Goal: Task Accomplishment & Management: Manage account settings

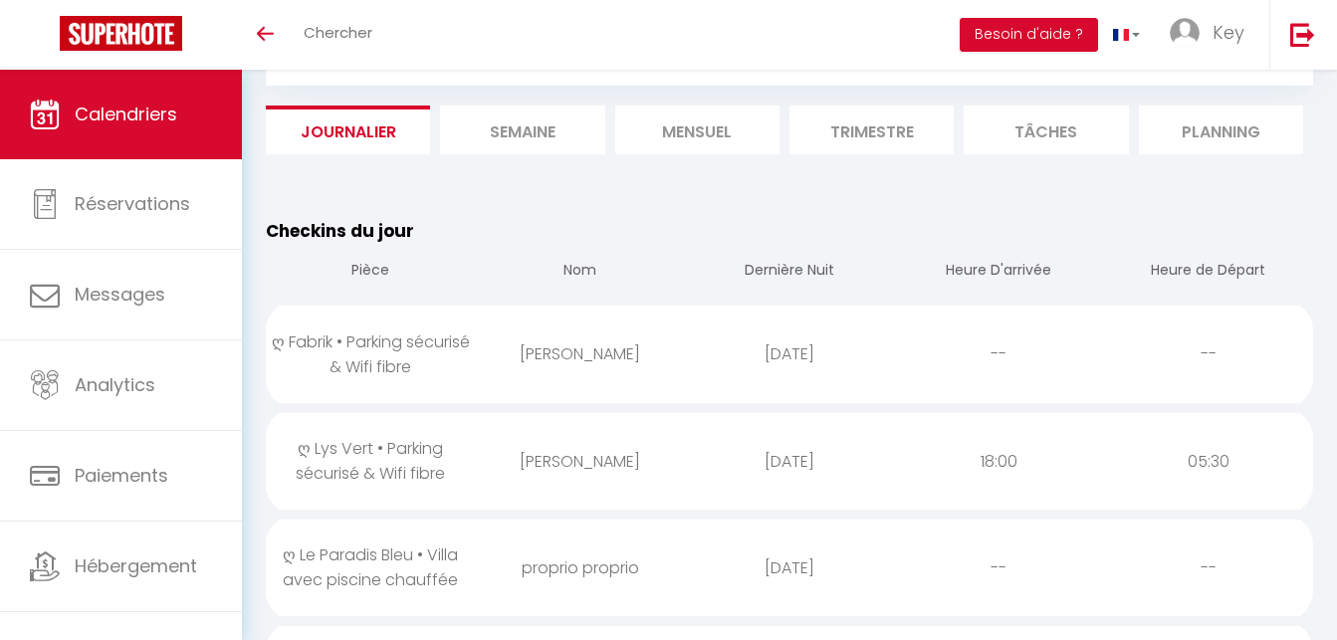
click at [688, 123] on li "Mensuel" at bounding box center [697, 130] width 164 height 49
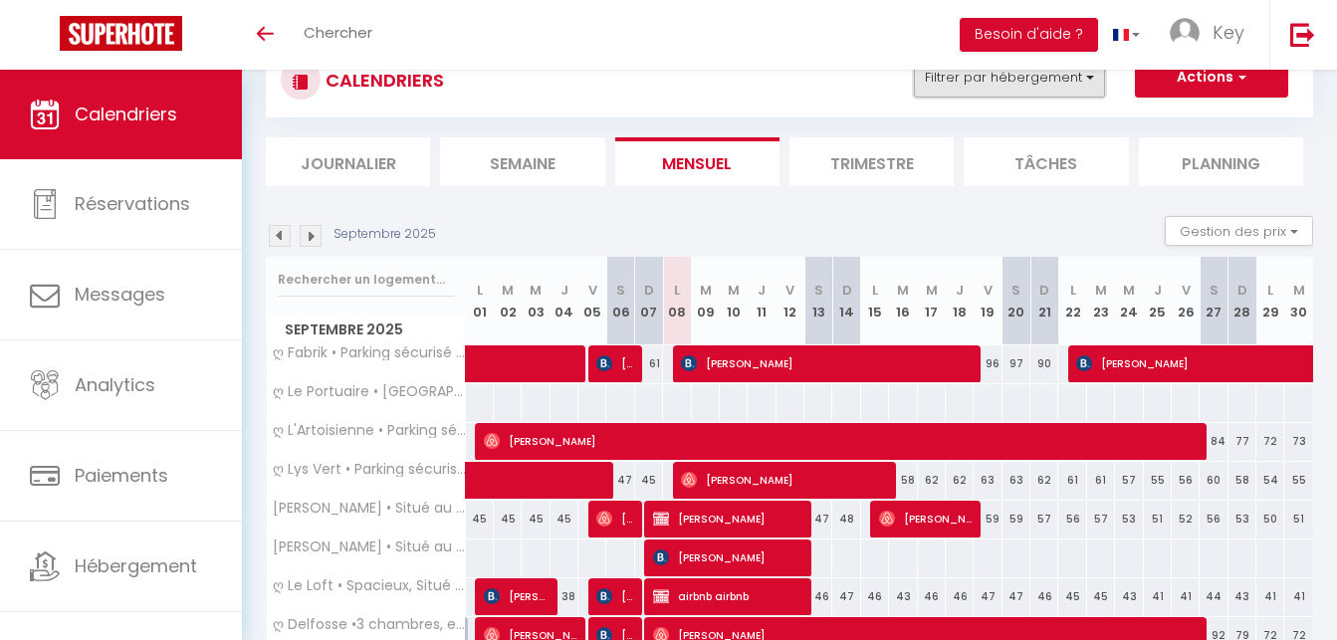
click at [1012, 90] on button "Filtrer par hébergement" at bounding box center [1009, 78] width 191 height 40
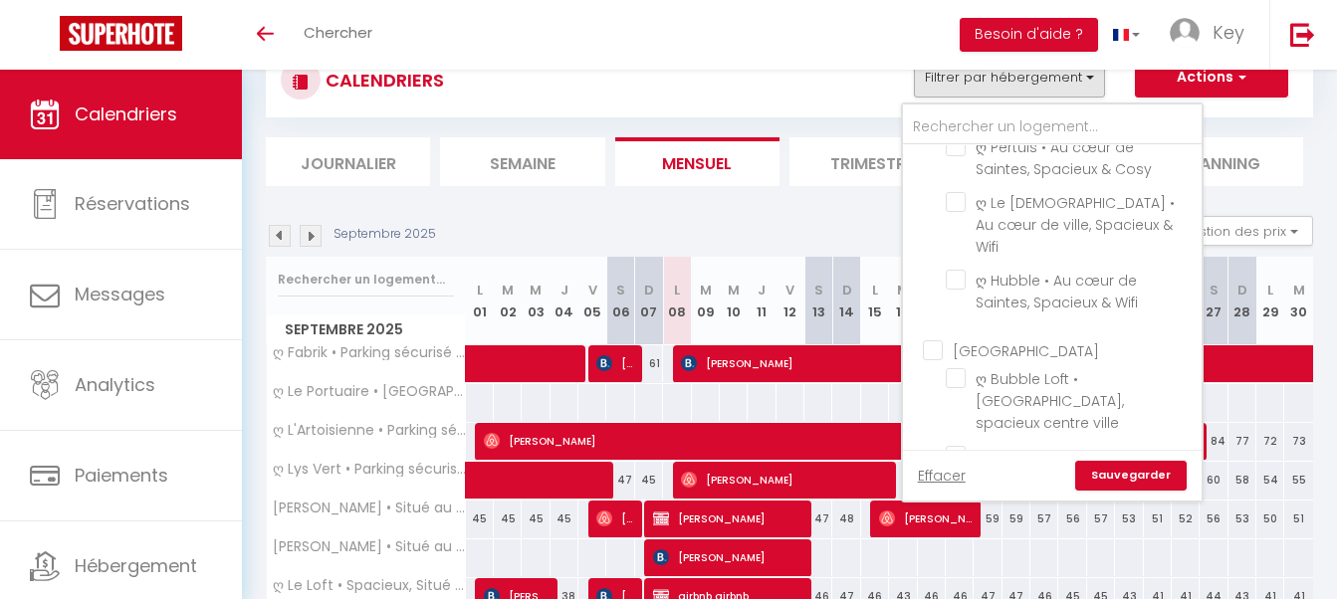
scroll to position [4768, 0]
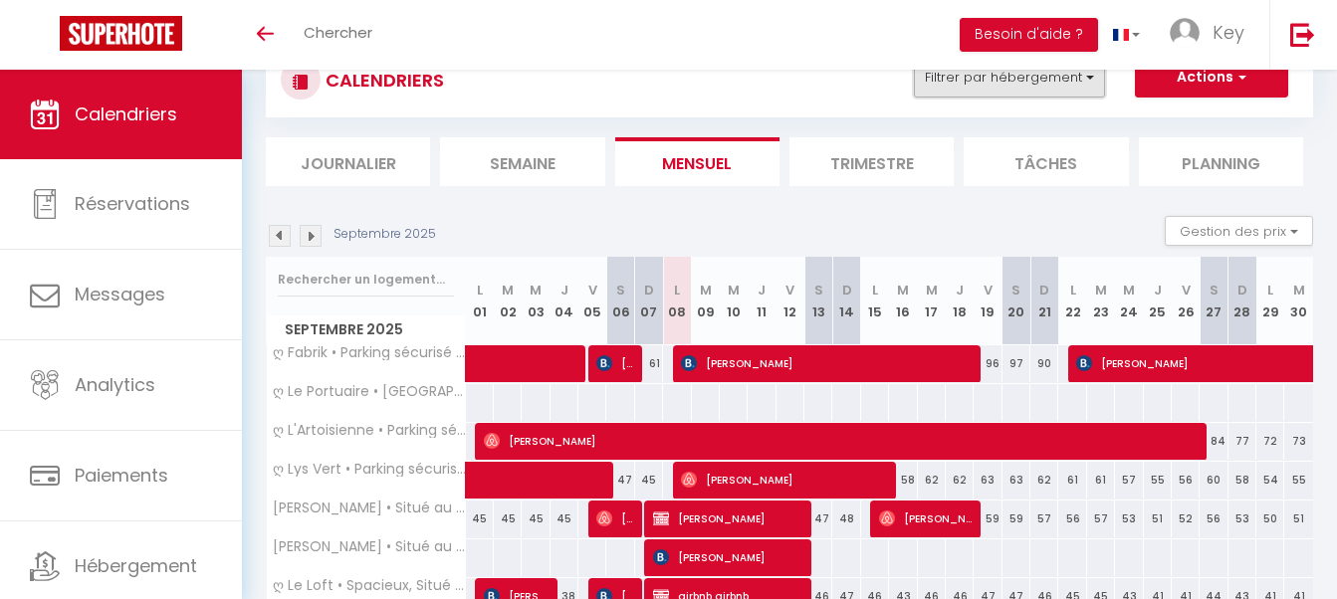
click at [1020, 84] on button "Filtrer par hébergement" at bounding box center [1009, 78] width 191 height 40
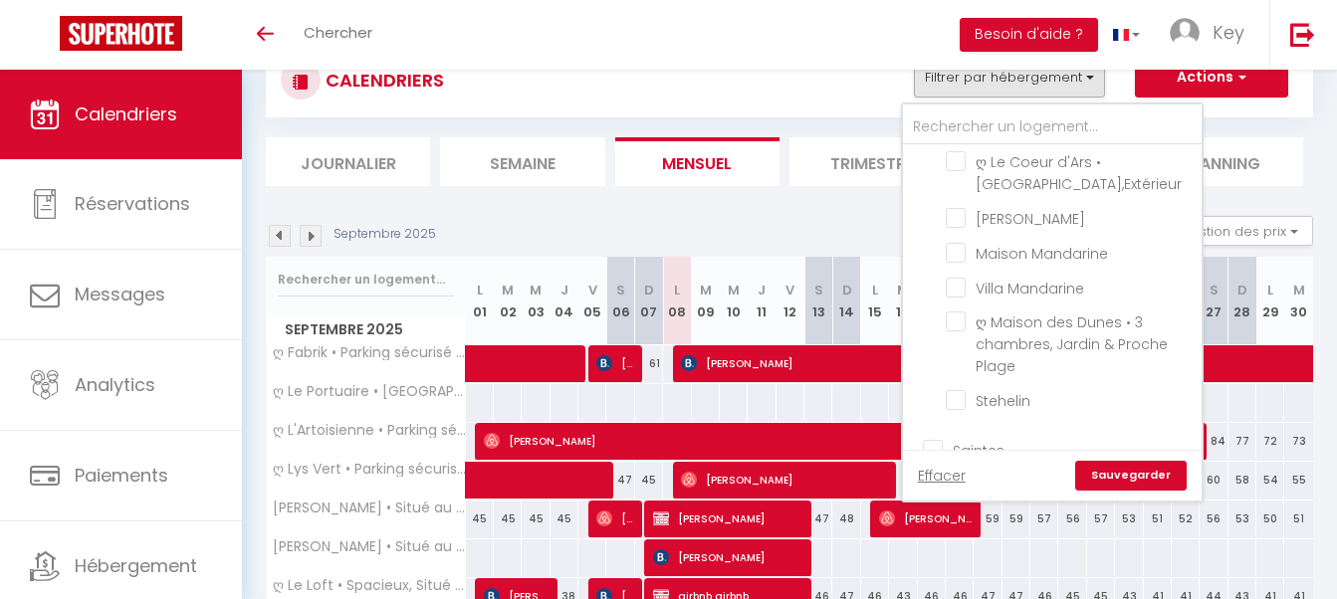
checkbox input "true"
checkbox input "false"
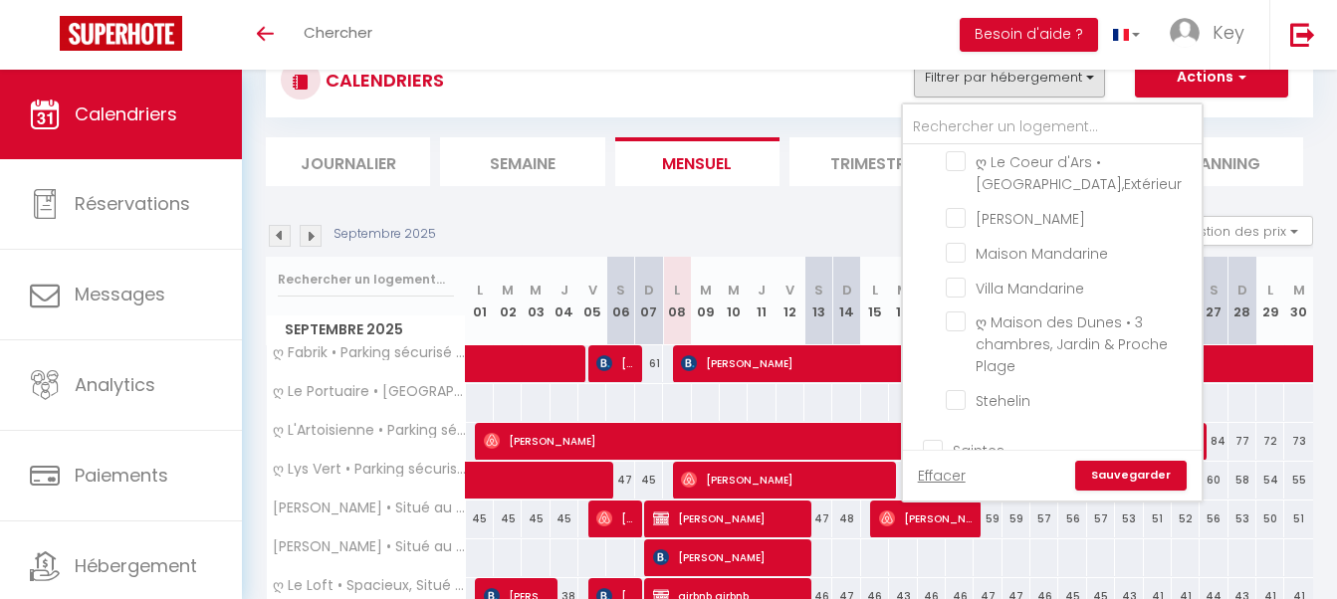
checkbox input "false"
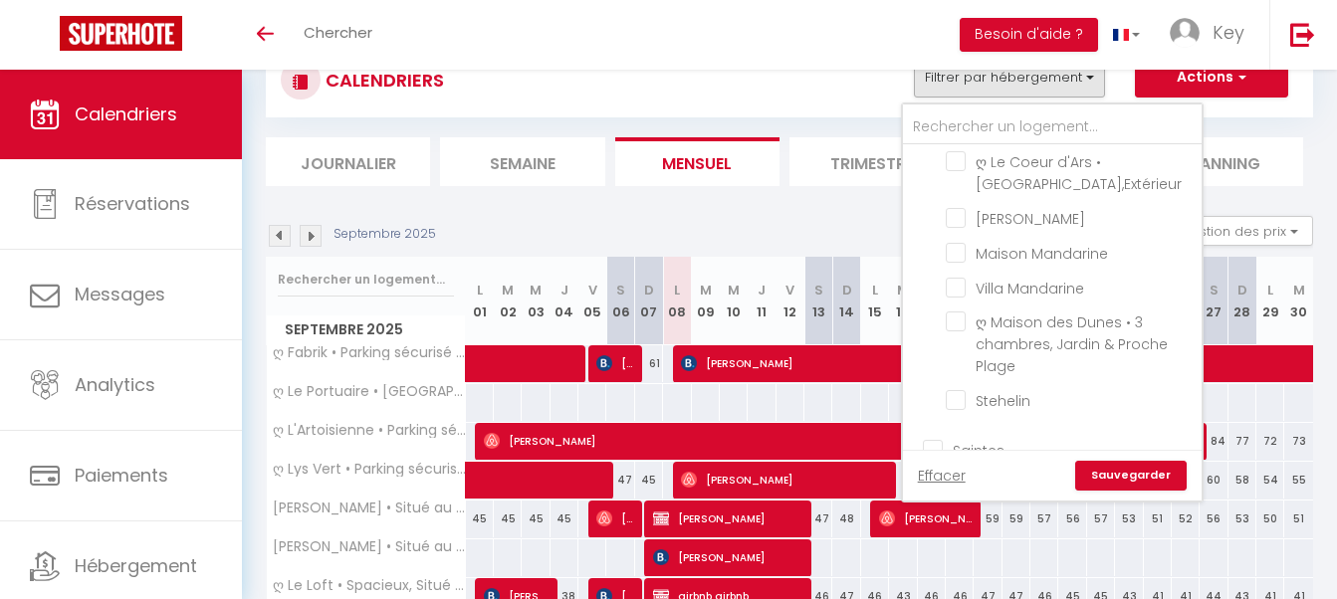
checkbox input "false"
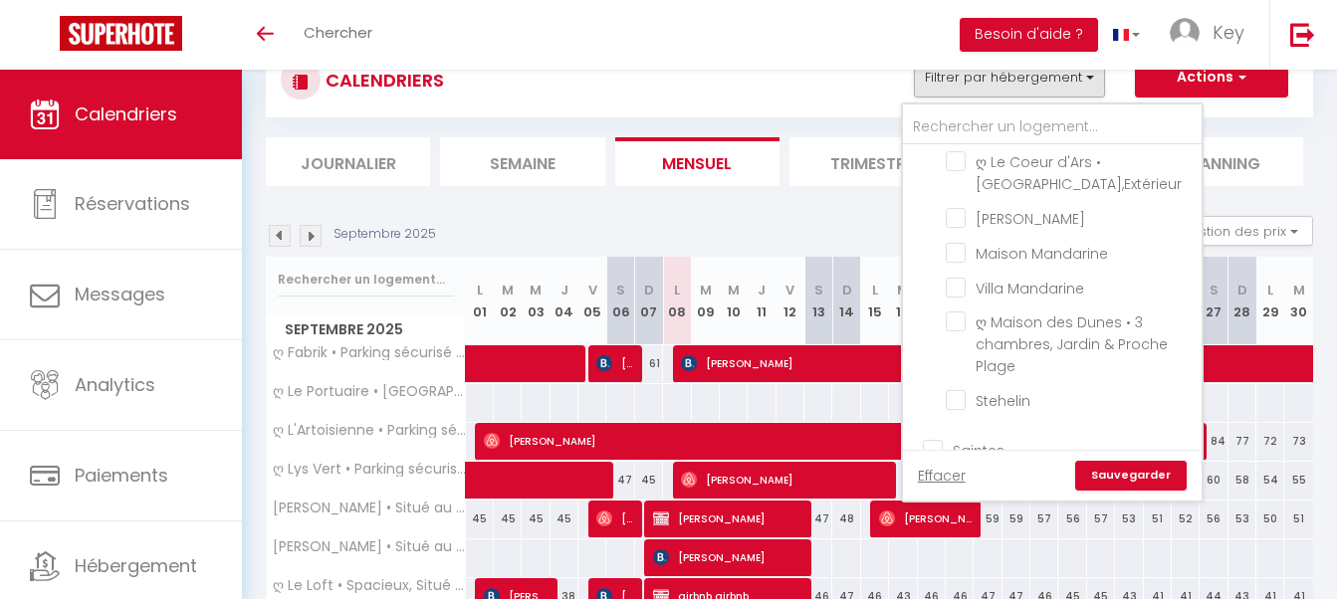
checkbox input "false"
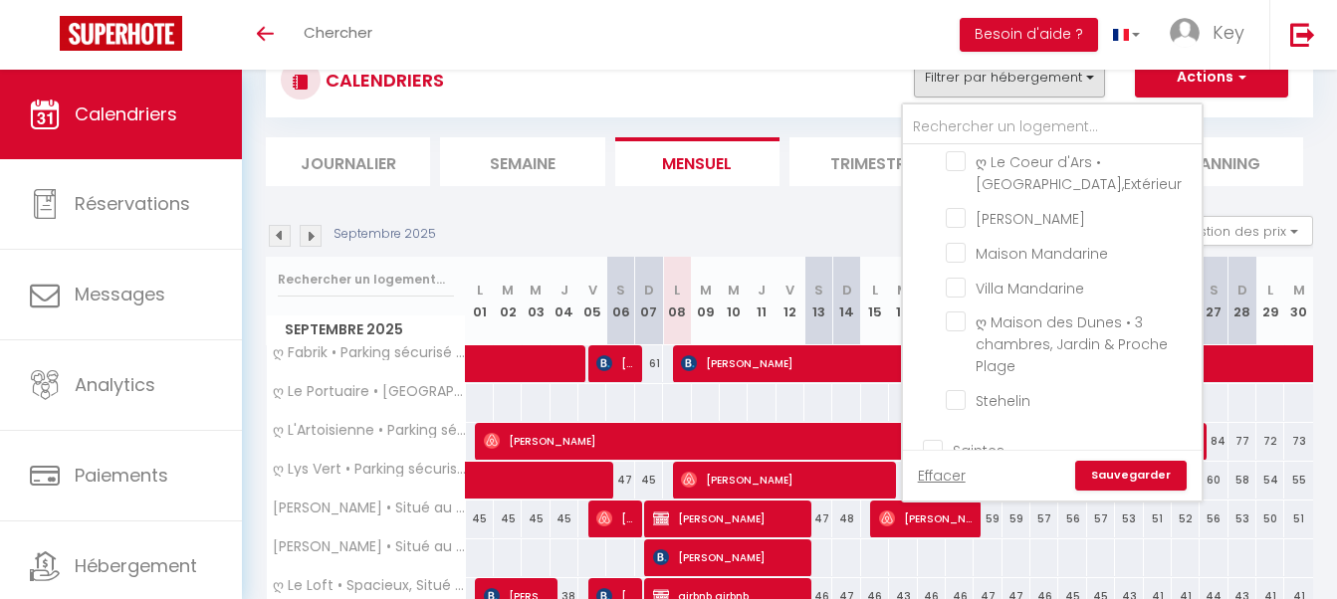
checkbox input "false"
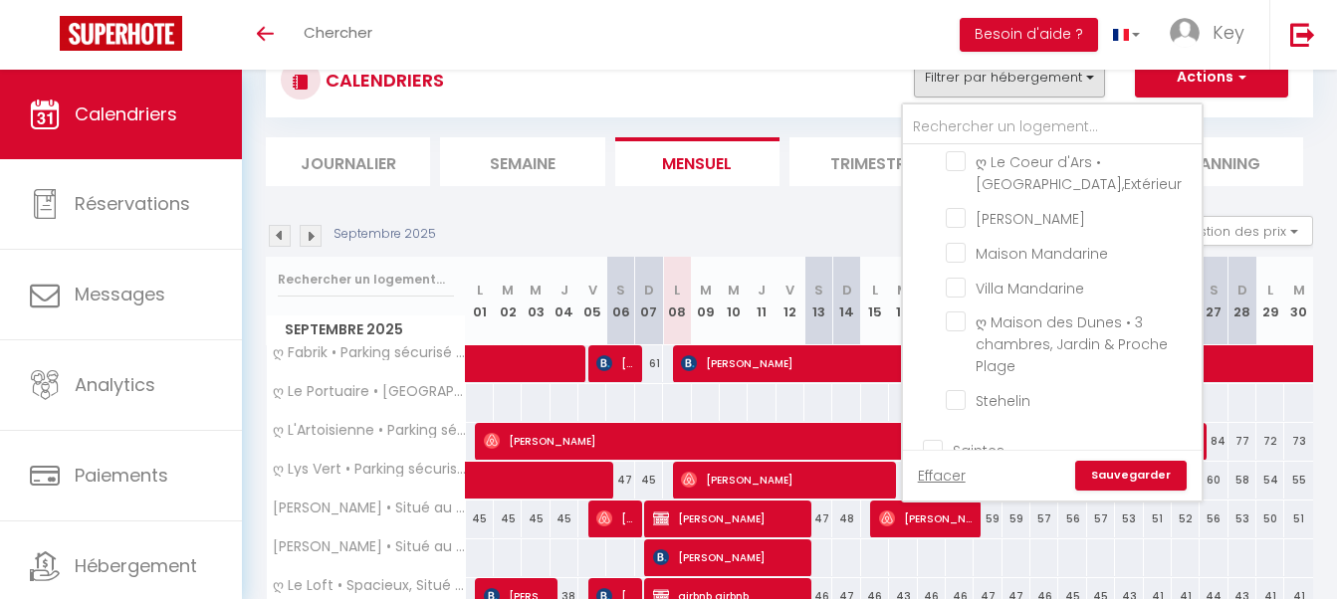
checkbox input "false"
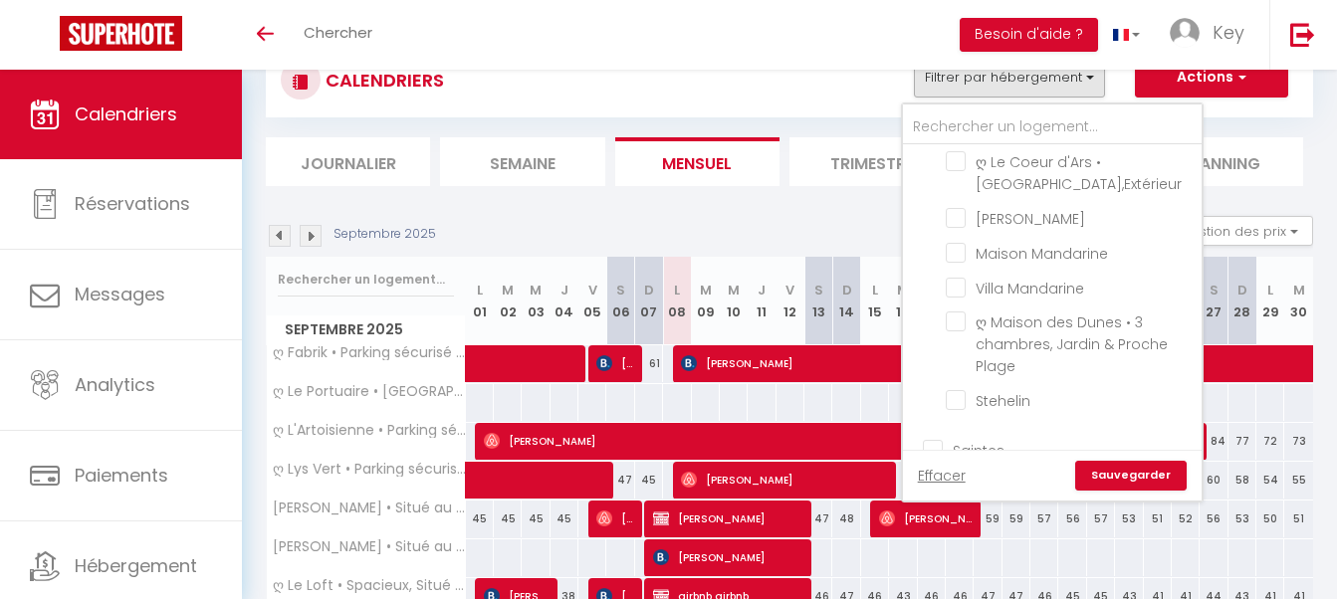
checkbox input "false"
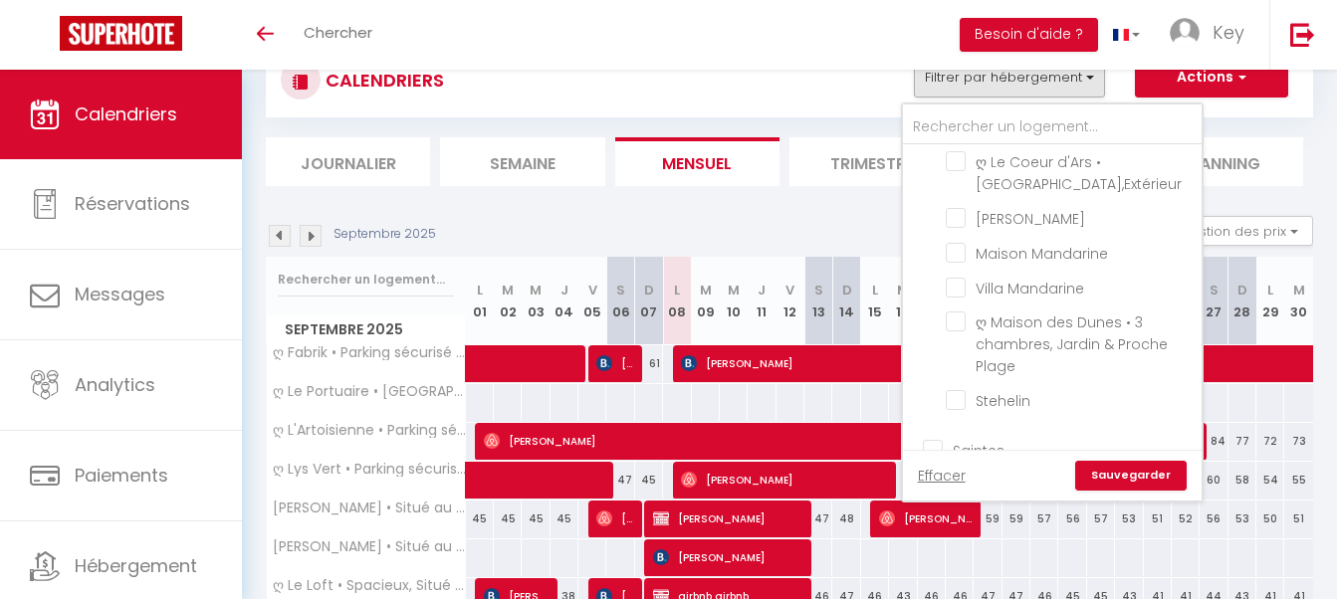
checkbox input "false"
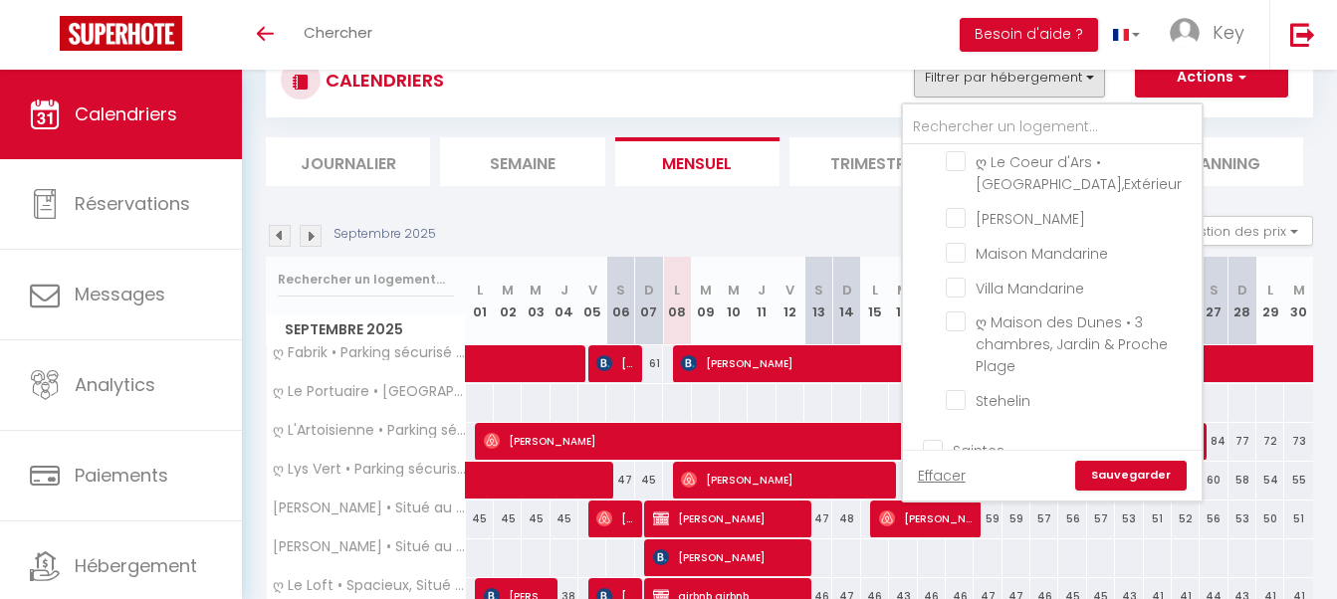
checkbox input "false"
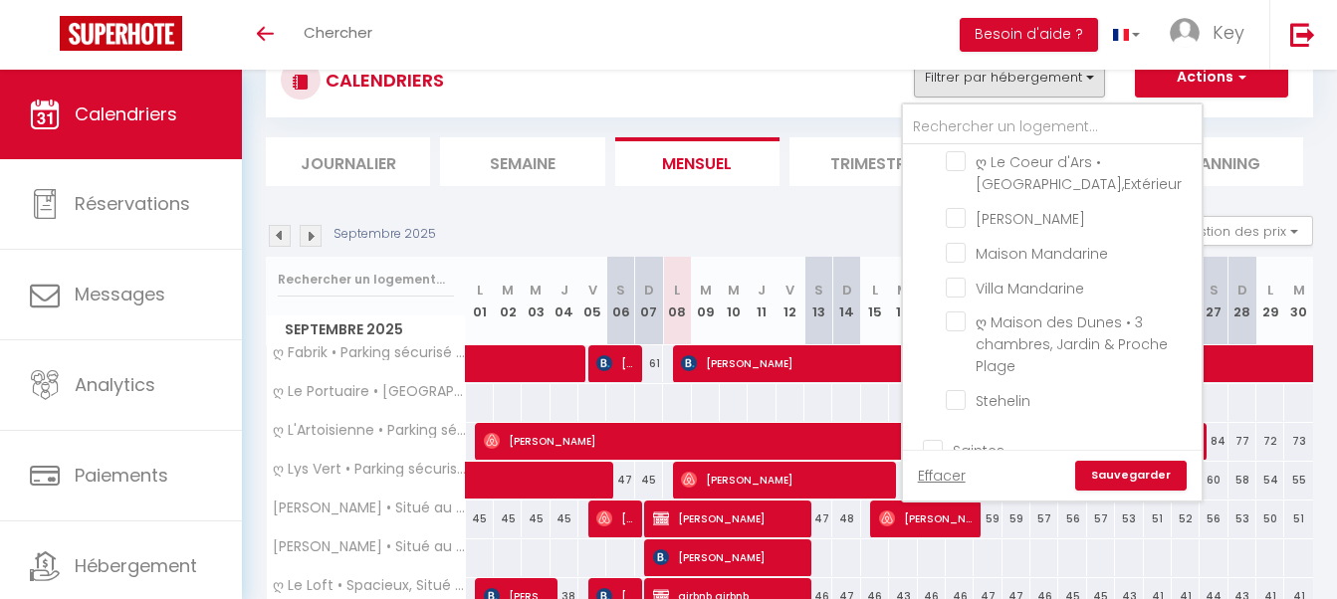
checkbox input "false"
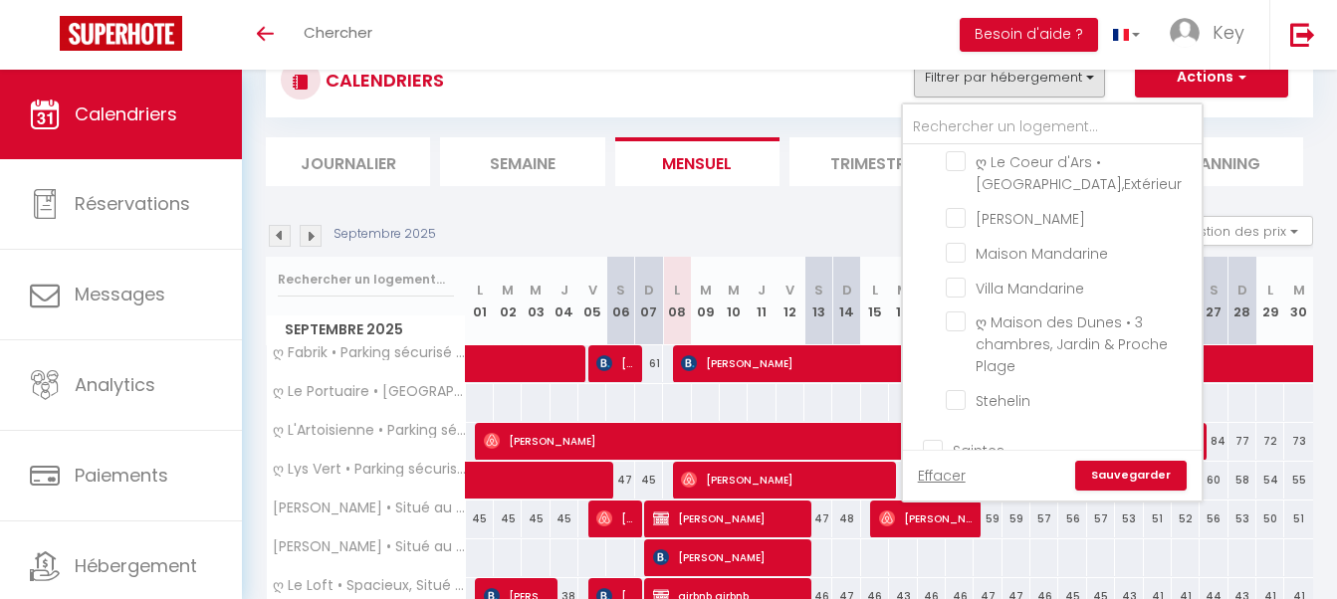
checkbox input "false"
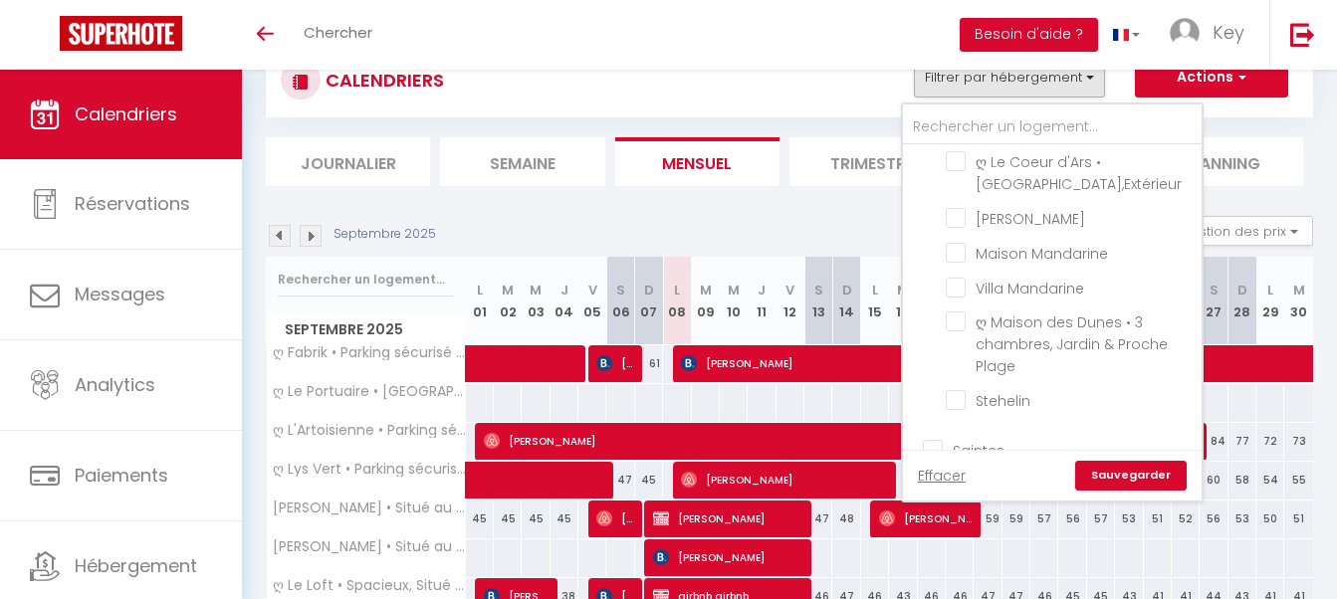
checkbox input "false"
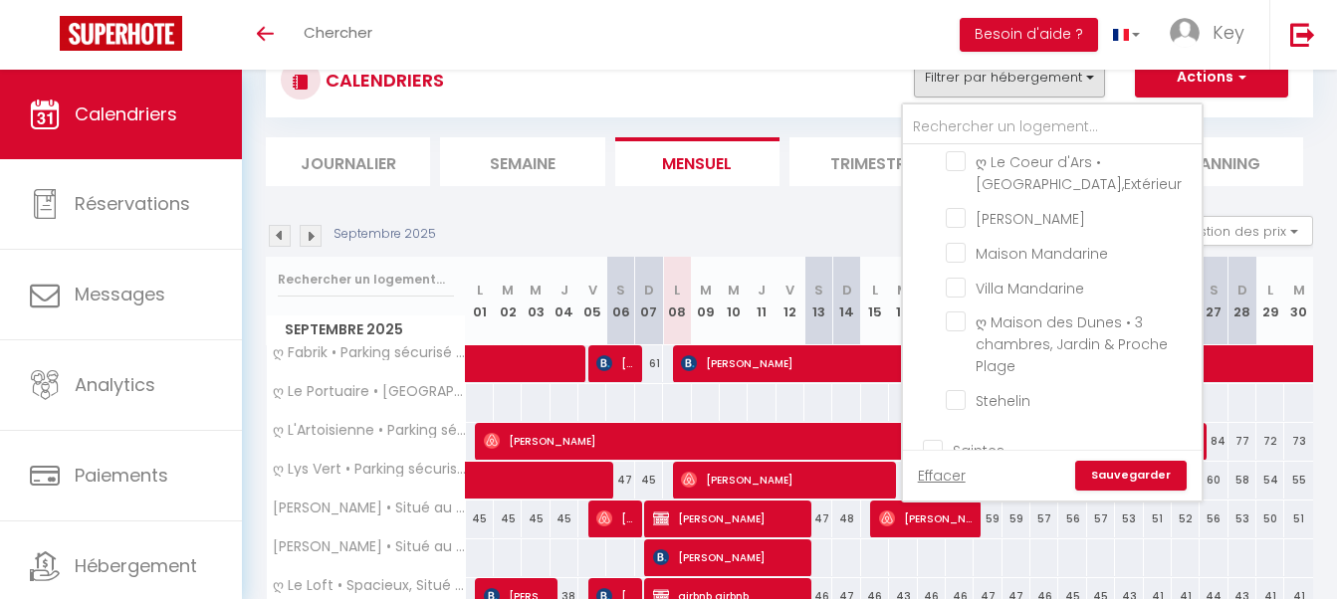
checkbox input "false"
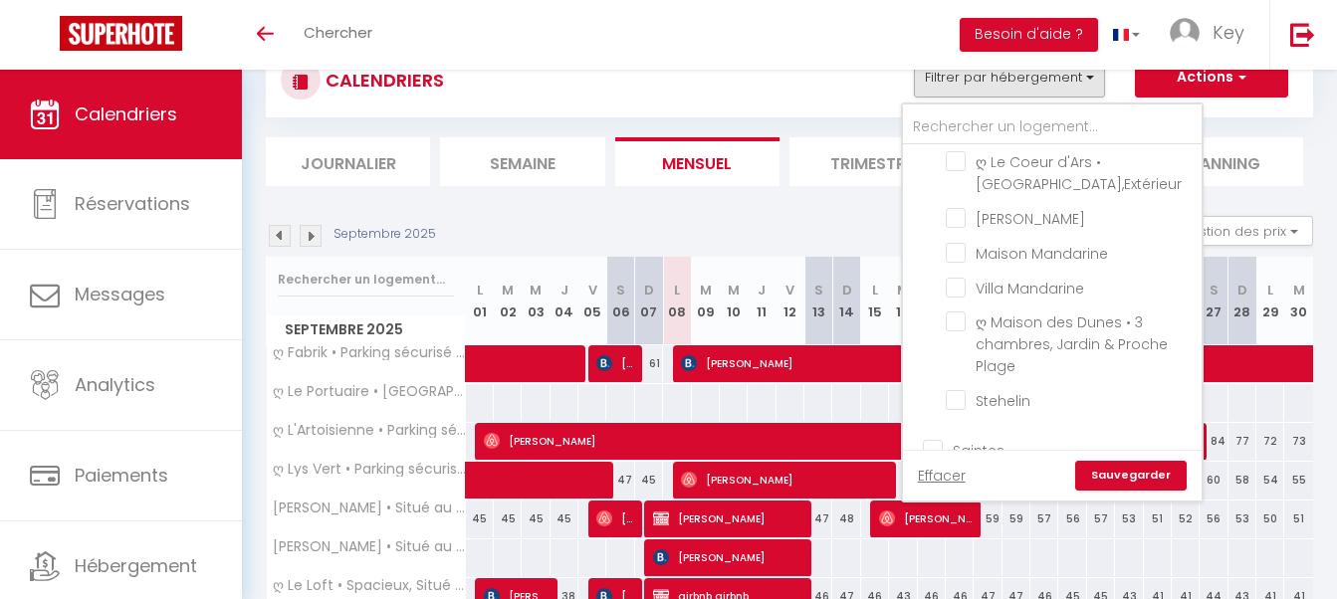
checkbox input "false"
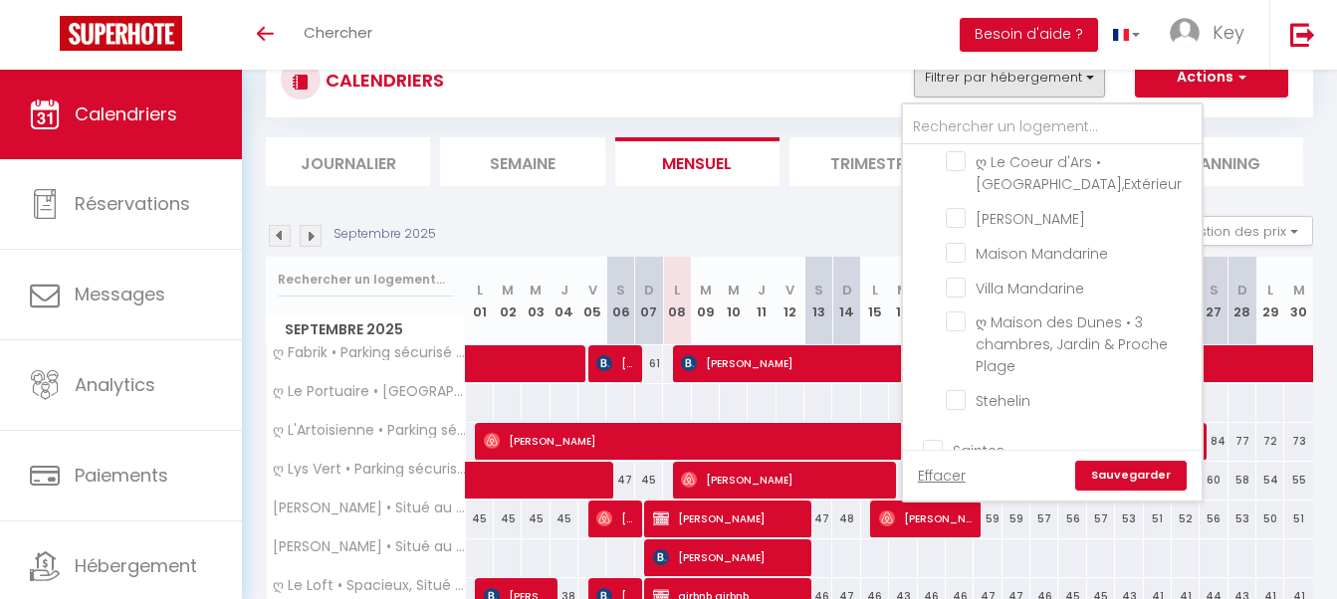
checkbox input "false"
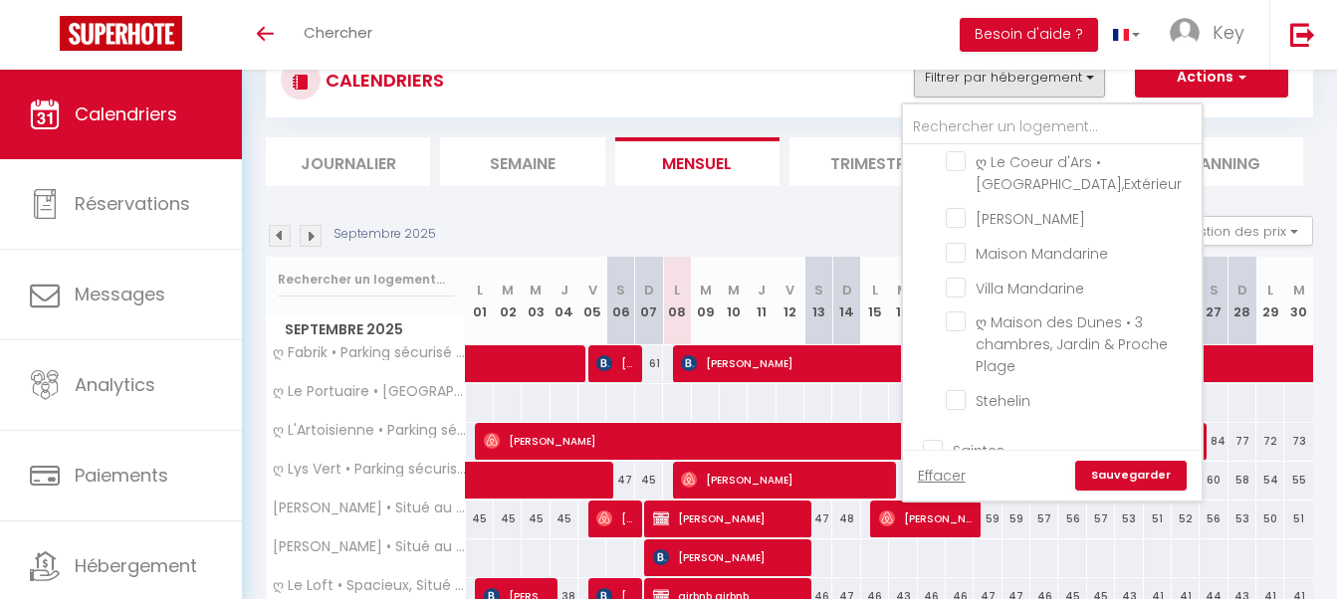
checkbox input "false"
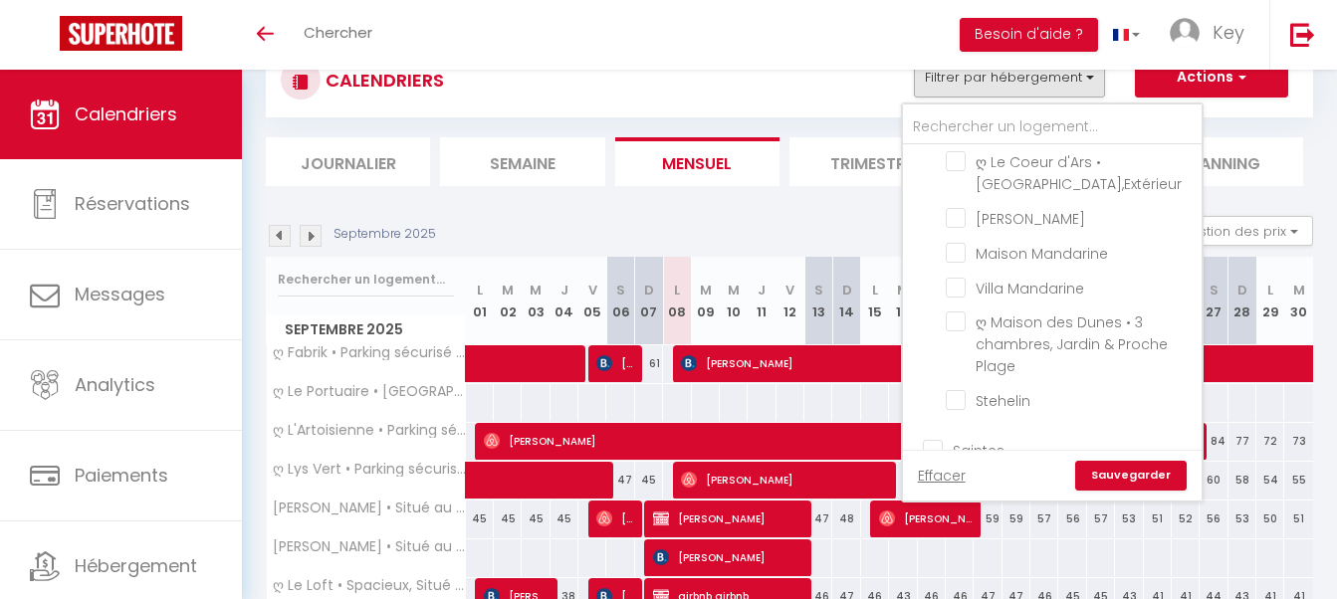
checkbox input "false"
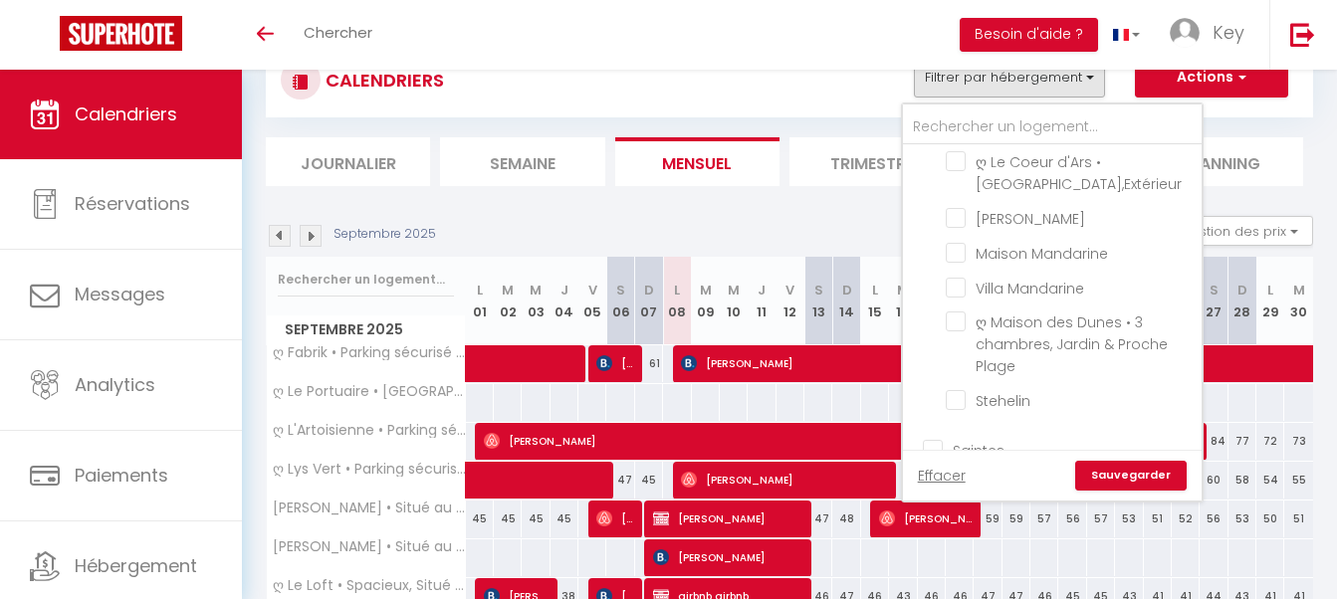
checkbox input "false"
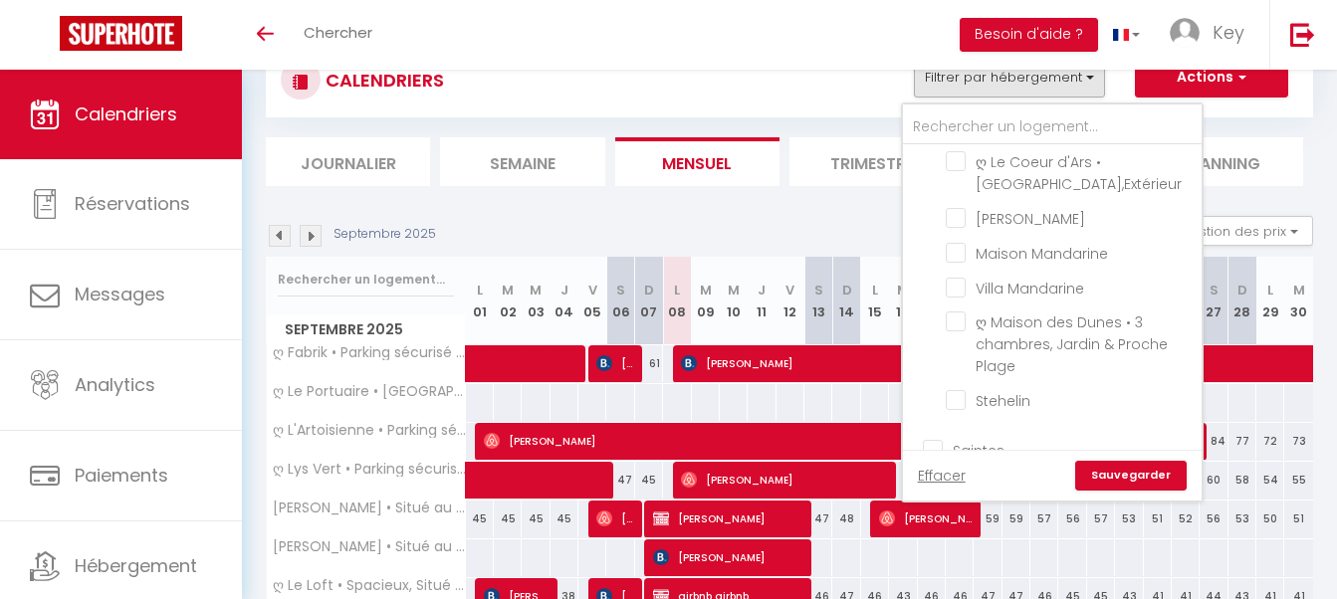
checkbox input "false"
checkbox input "true"
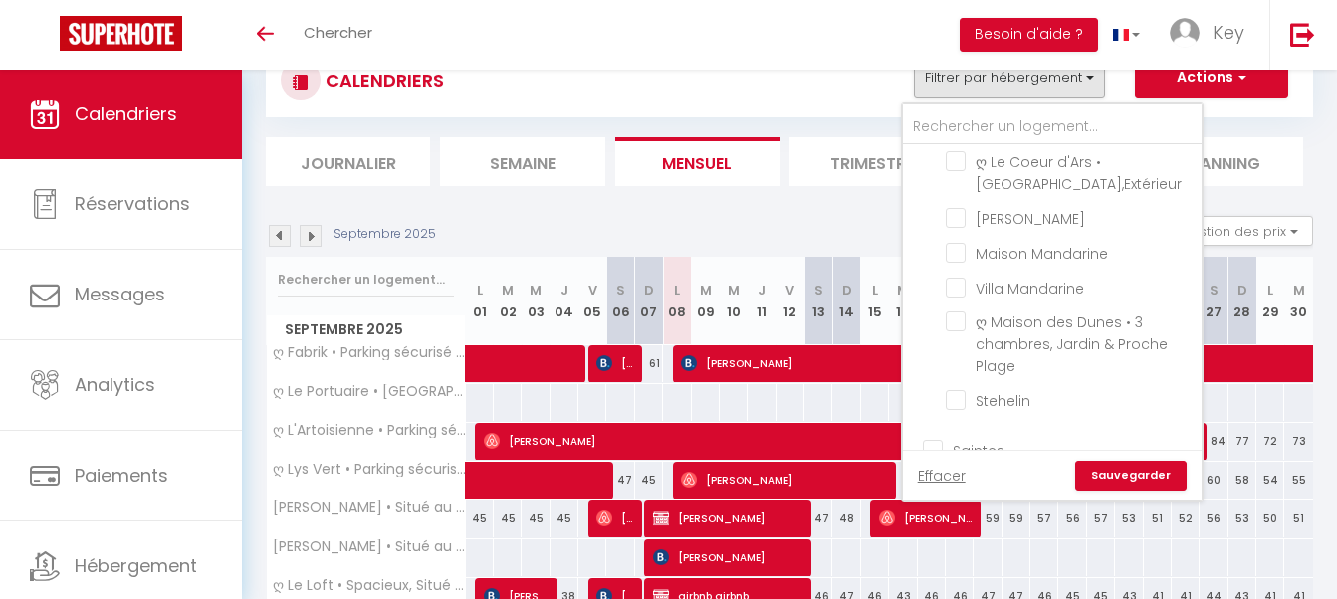
checkbox input "true"
checkbox input "false"
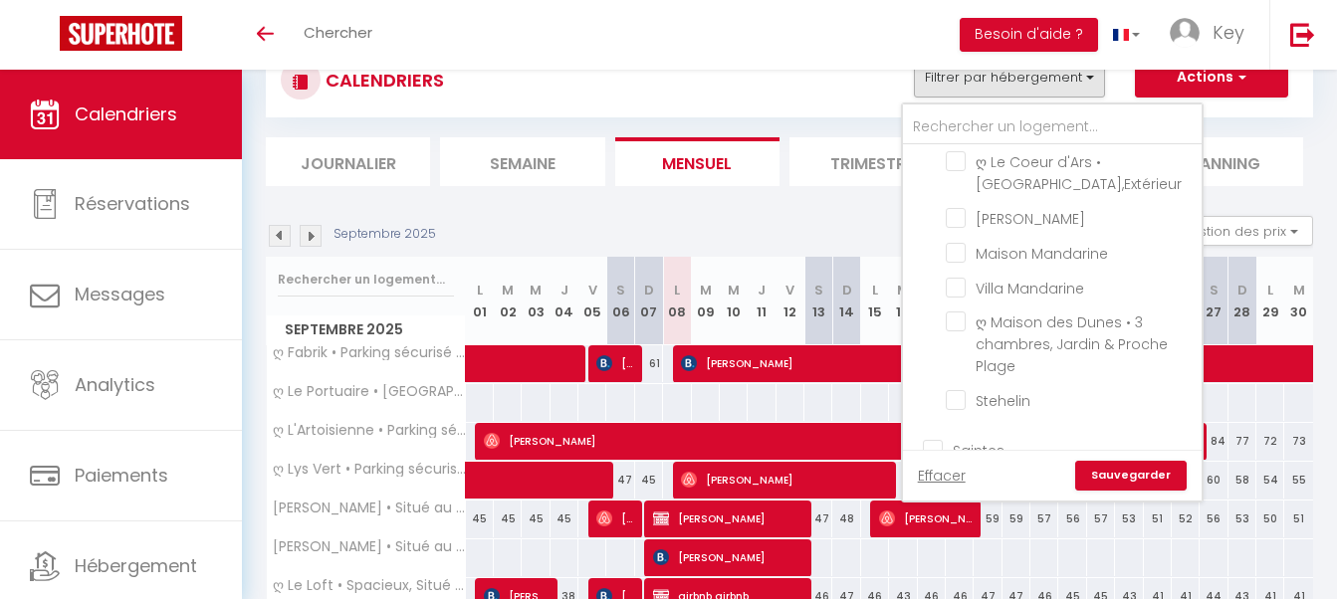
checkbox input "false"
click at [1129, 484] on link "Sauvegarder" at bounding box center [1130, 476] width 111 height 30
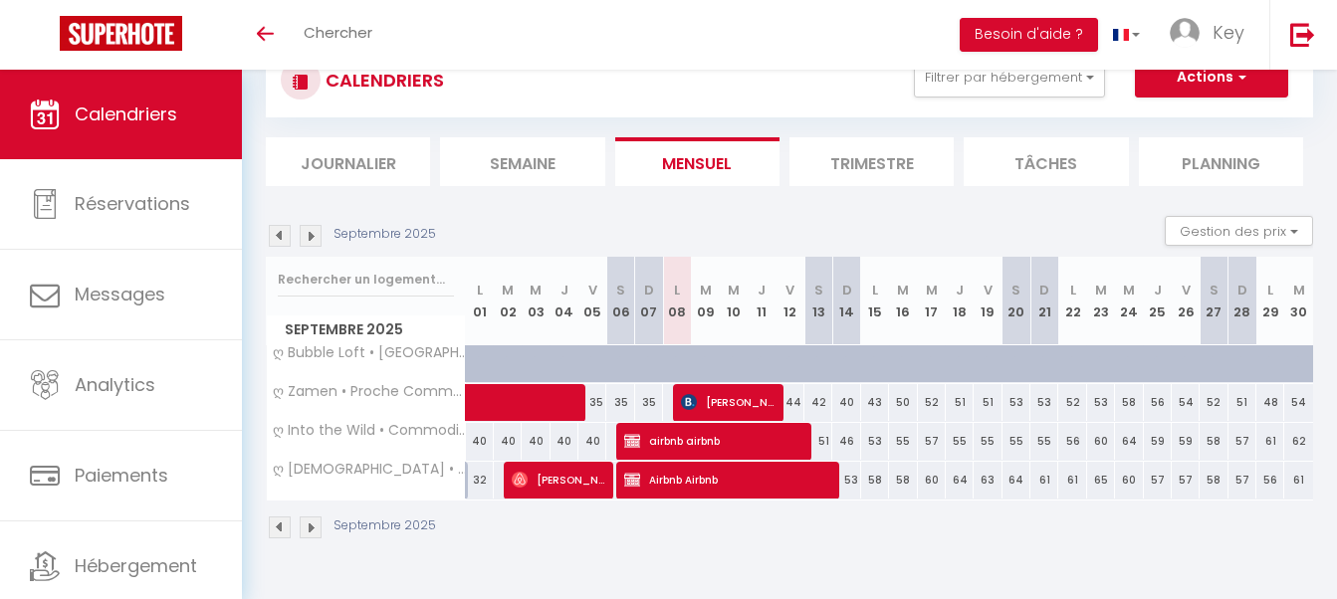
click at [768, 407] on span "[PERSON_NAME]" at bounding box center [727, 402] width 93 height 38
select select "OK"
select select "0"
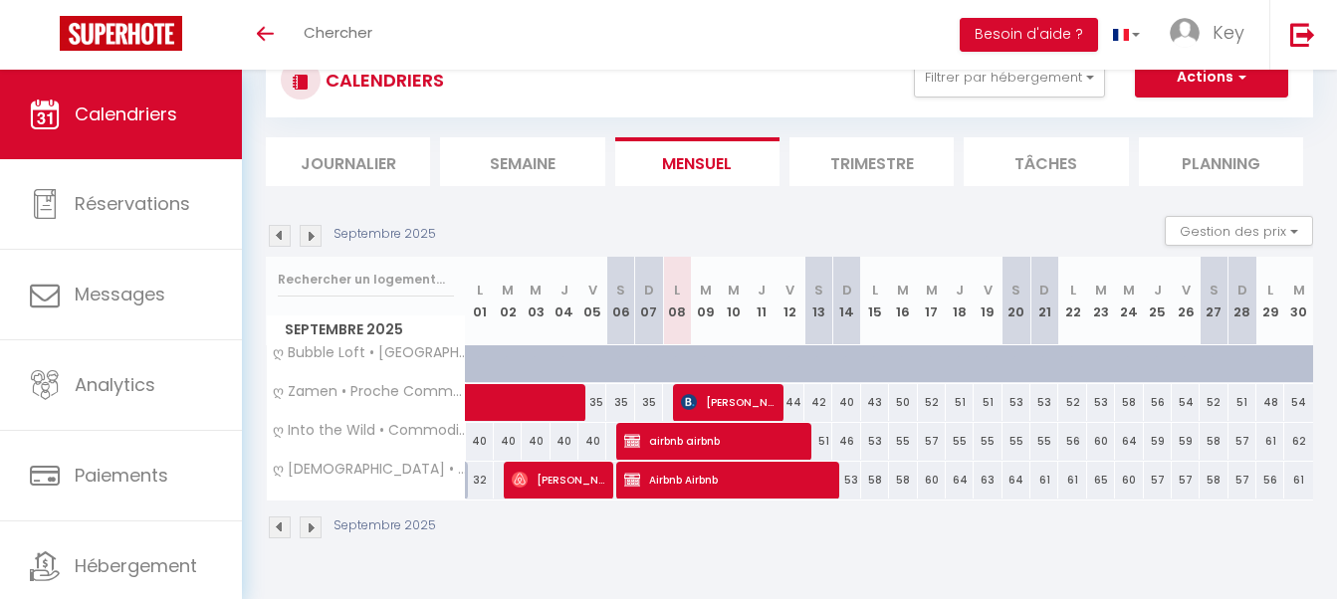
select select "1"
select select
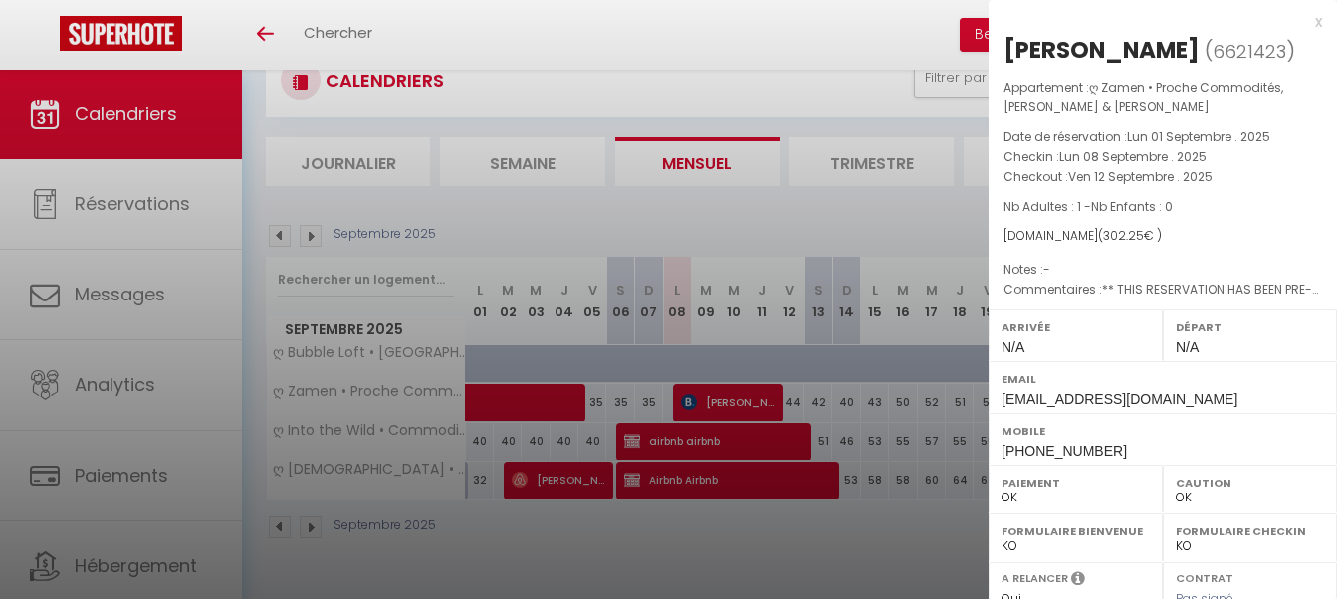
select select "34522"
